Goal: Information Seeking & Learning: Learn about a topic

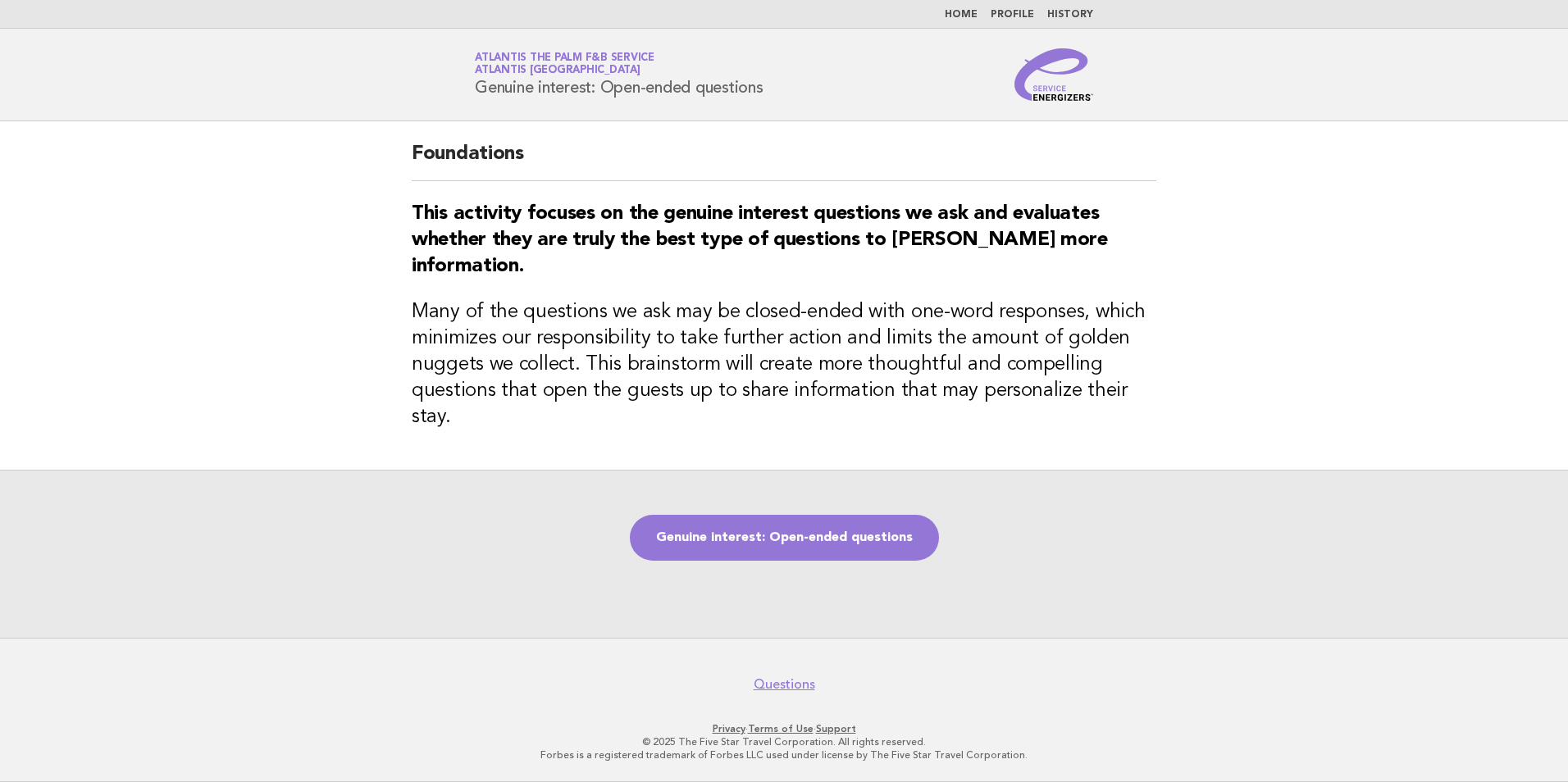
click at [962, 10] on link "Home" at bounding box center [960, 15] width 33 height 10
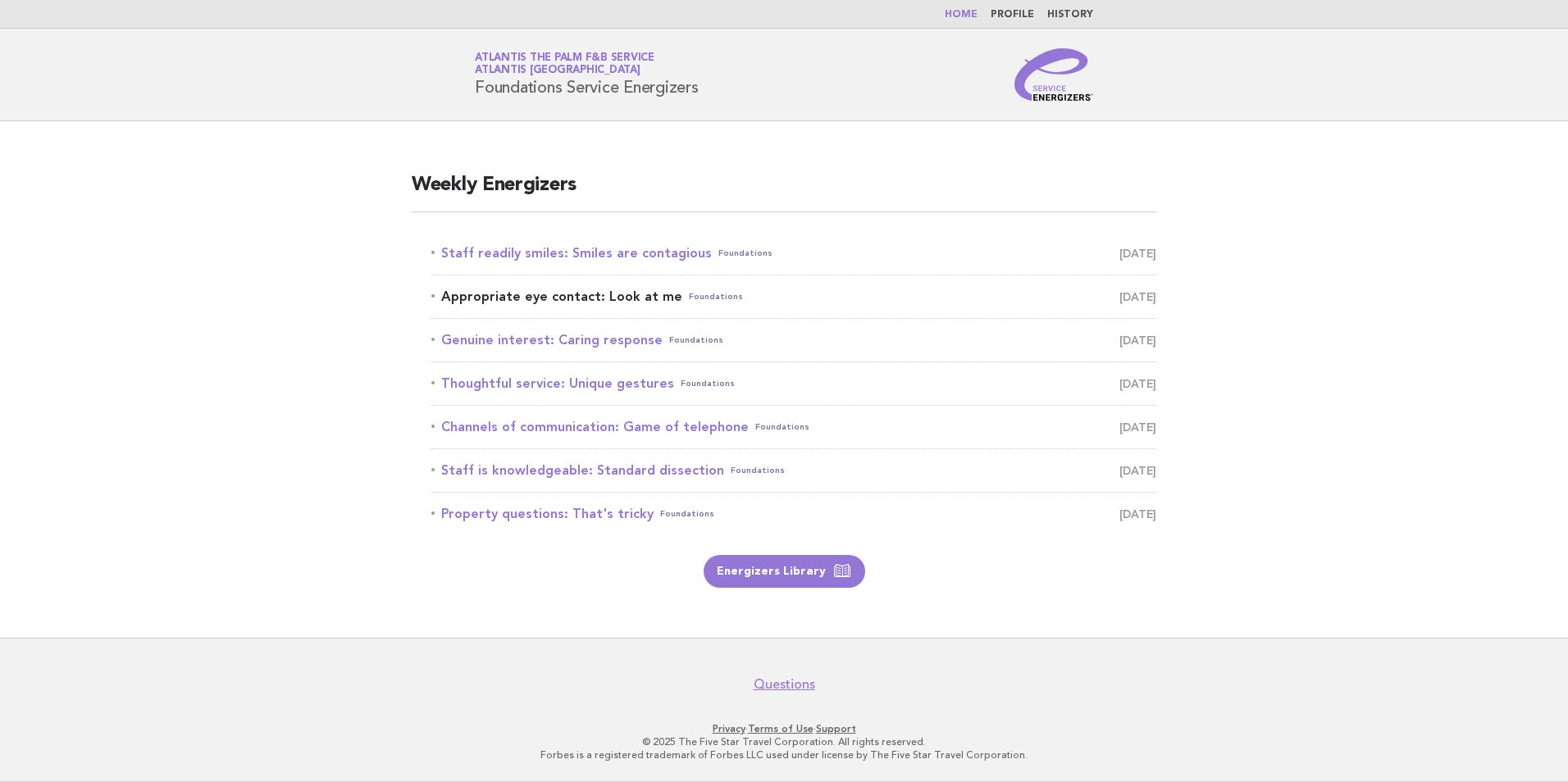
click at [592, 290] on link "Appropriate eye contact: Look at me Foundations [DATE]" at bounding box center [793, 296] width 724 height 23
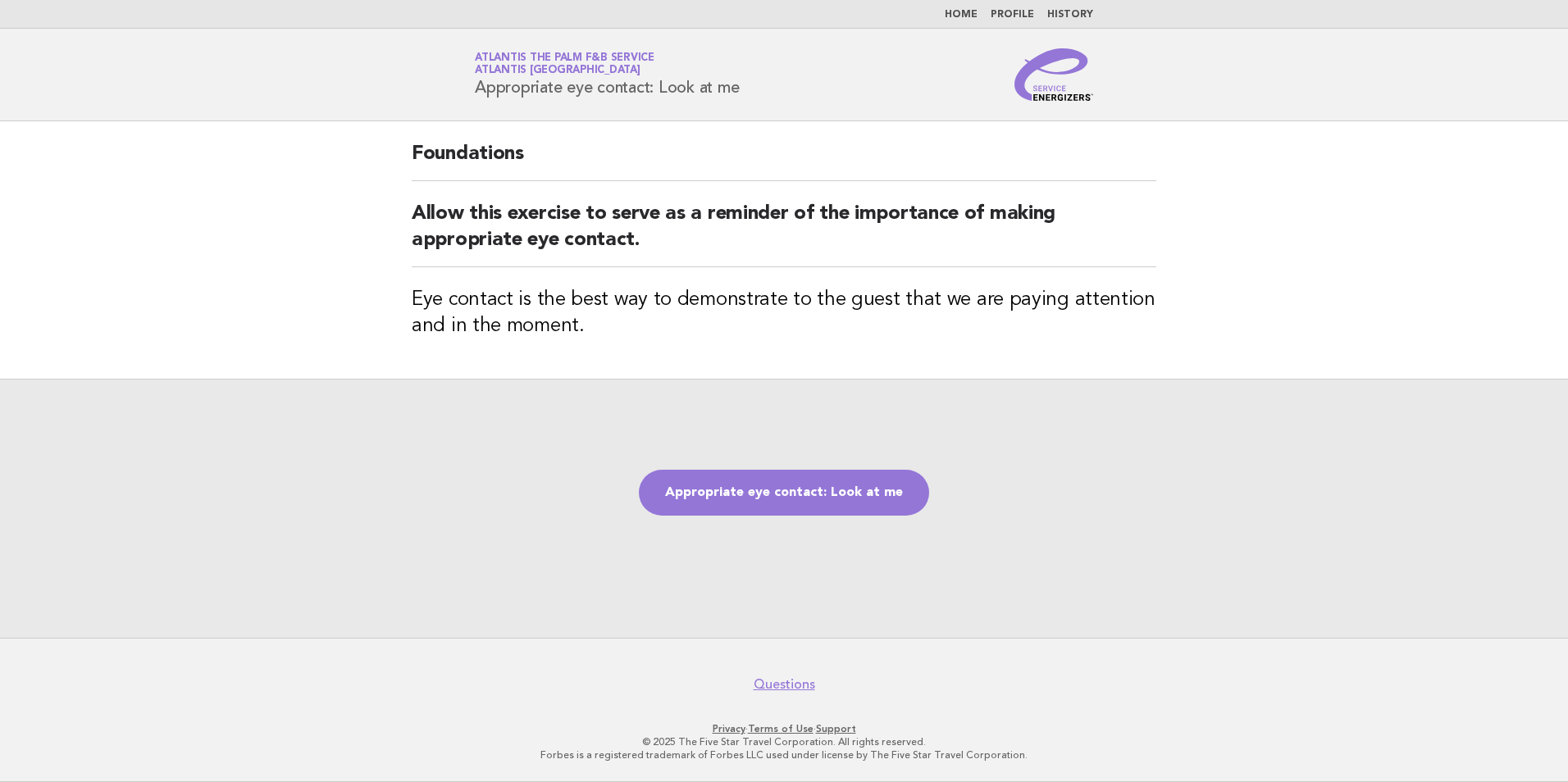
click at [966, 16] on link "Home" at bounding box center [960, 15] width 33 height 10
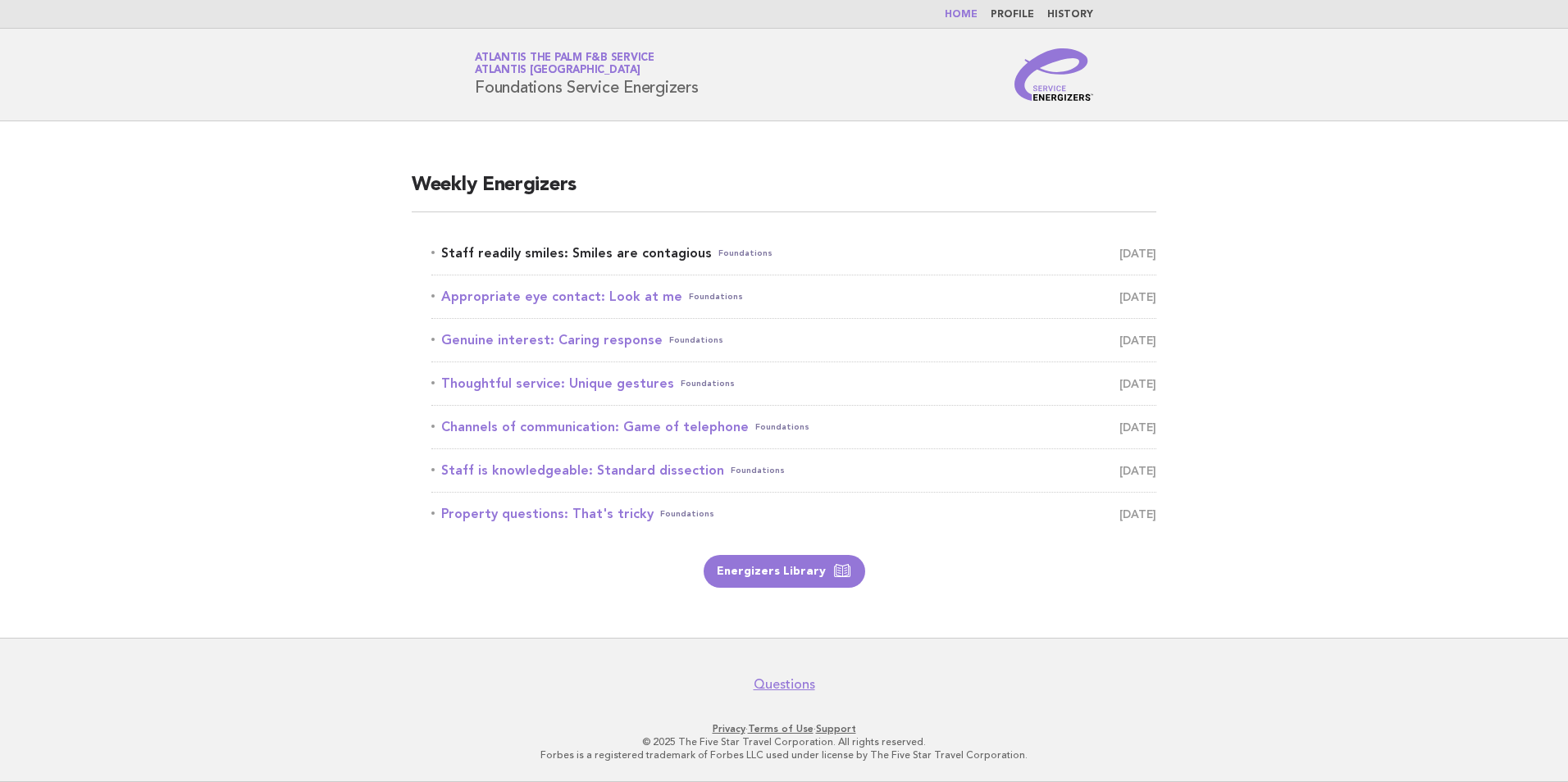
click at [569, 254] on link "Staff readily smiles: Smiles are contagious Foundations August 25" at bounding box center [793, 253] width 724 height 23
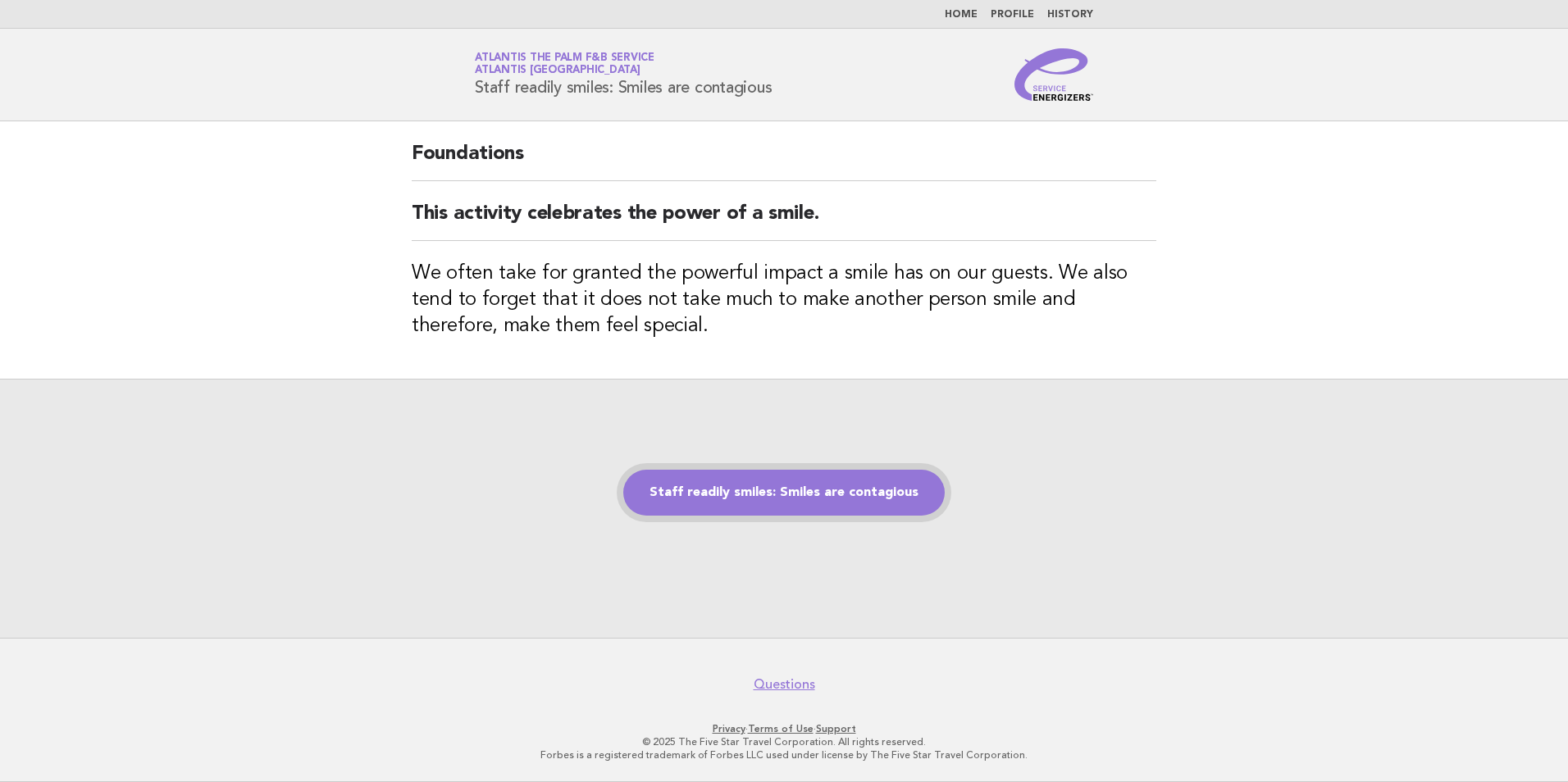
click at [776, 484] on link "Staff readily smiles: Smiles are contagious" at bounding box center [783, 493] width 321 height 46
